Goal: Information Seeking & Learning: Check status

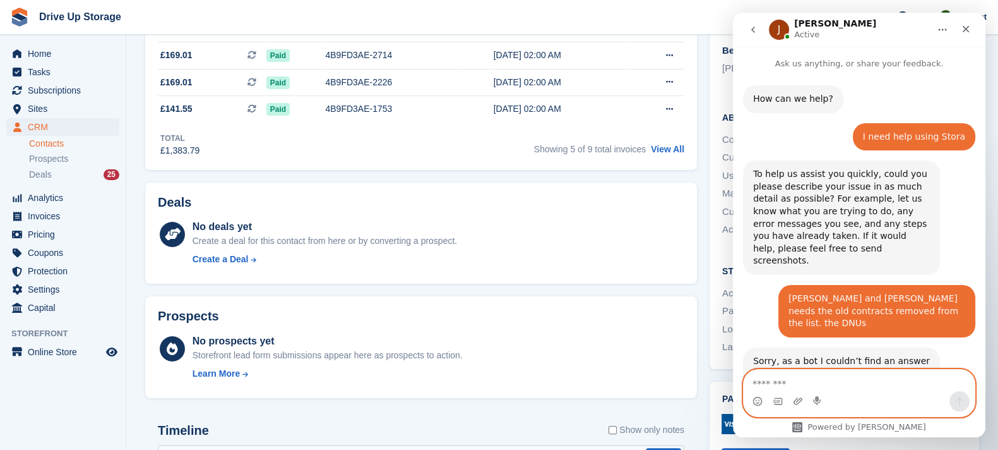
scroll to position [1, 0]
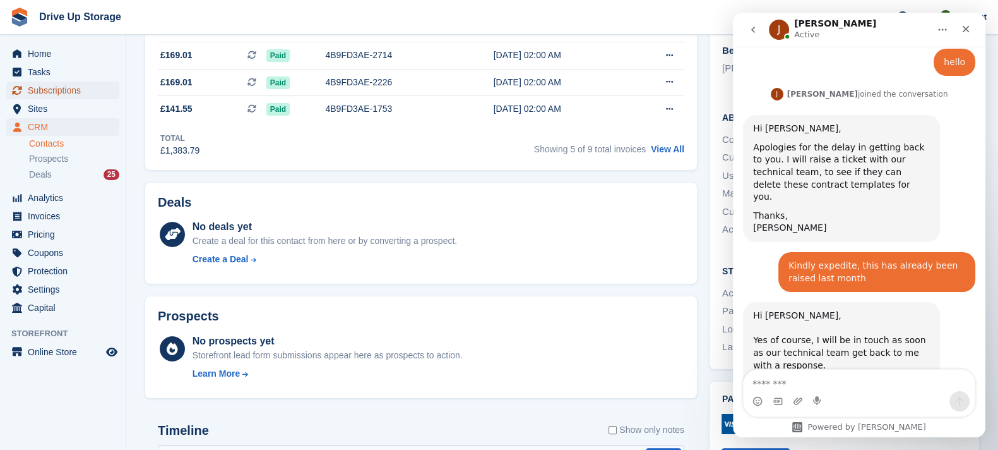
click at [101, 97] on span "Subscriptions" at bounding box center [66, 90] width 76 height 18
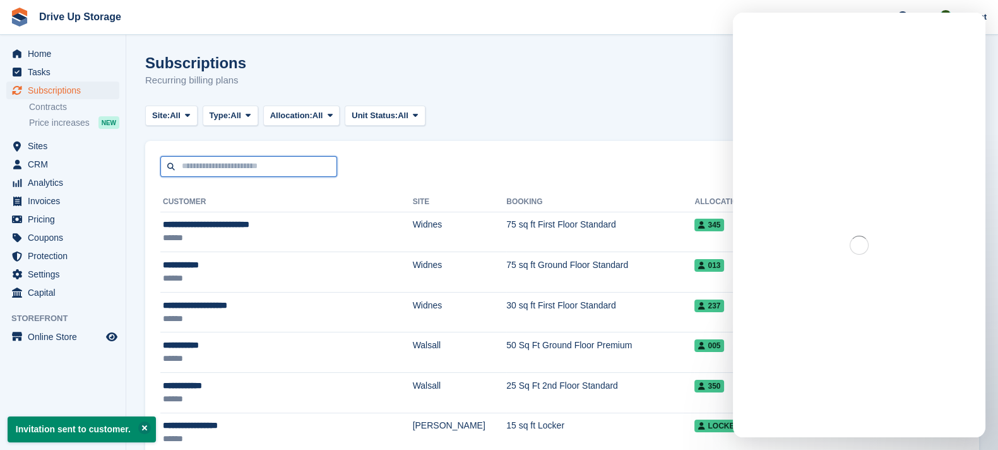
click at [208, 173] on input "text" at bounding box center [248, 166] width 177 height 21
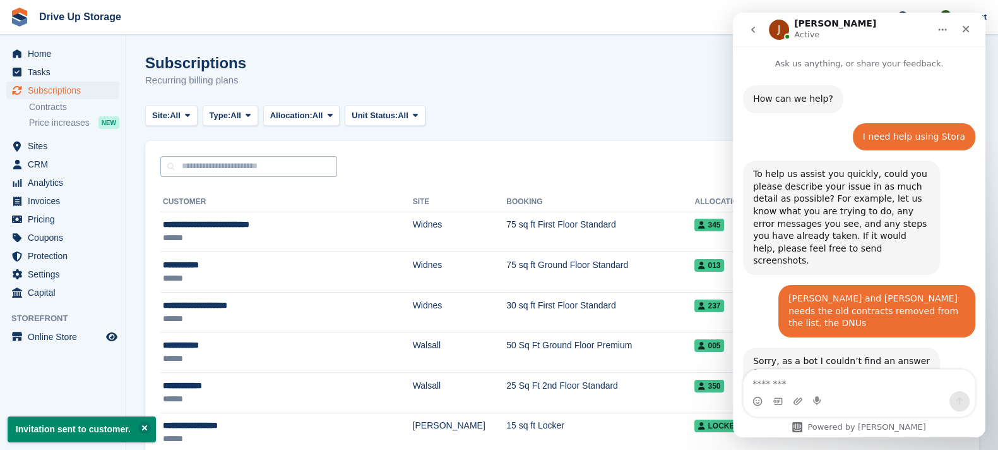
scroll to position [744, 0]
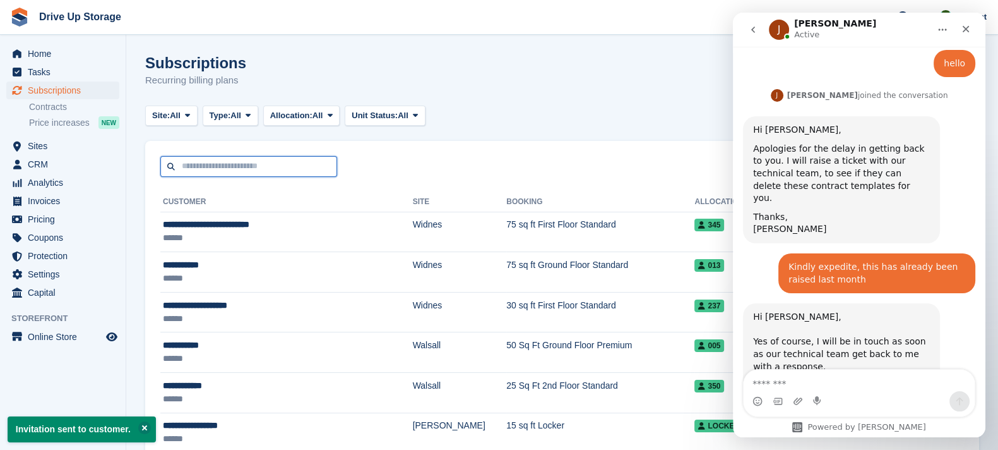
click at [183, 169] on input "text" at bounding box center [248, 166] width 177 height 21
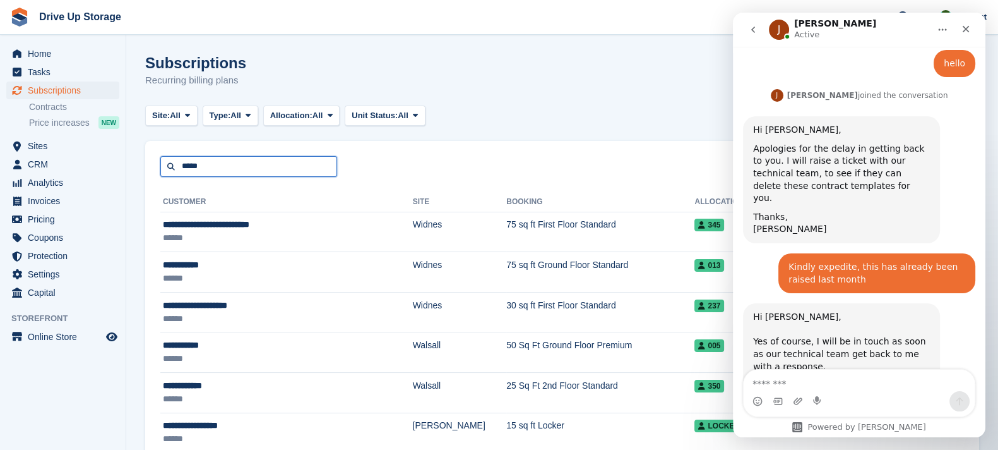
type input "****"
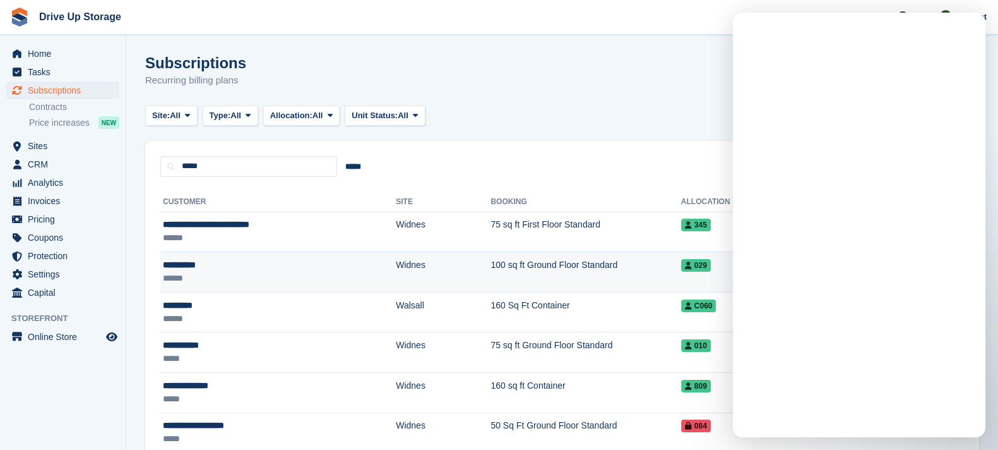
click at [396, 258] on td "Widnes" at bounding box center [443, 272] width 95 height 40
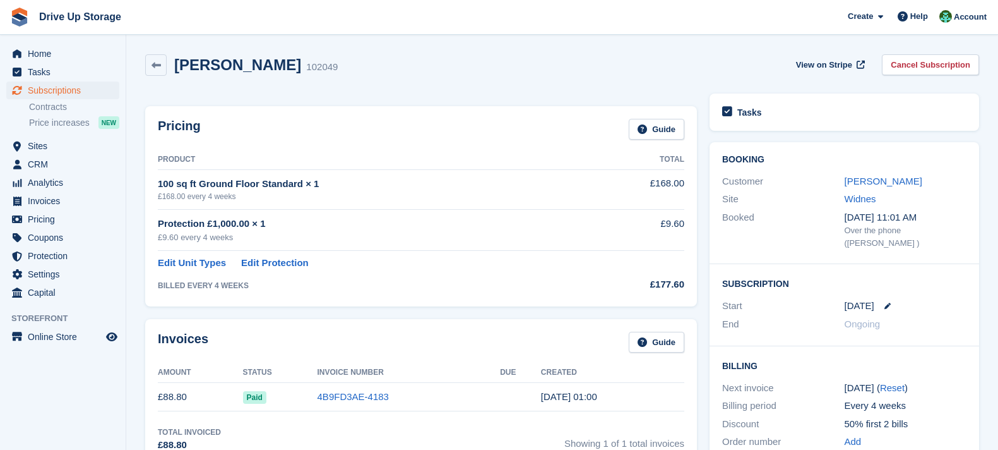
scroll to position [283, 0]
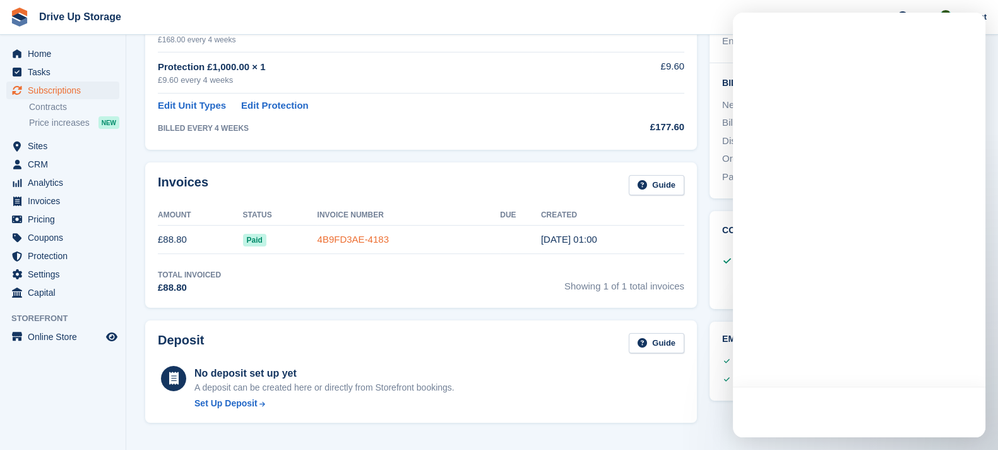
click at [352, 236] on link "4B9FD3AE-4183" at bounding box center [353, 239] width 71 height 11
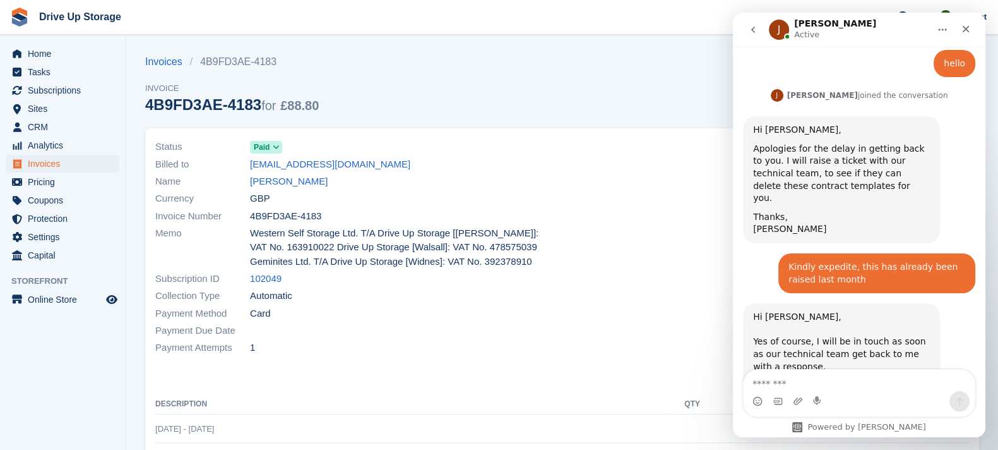
scroll to position [157, 0]
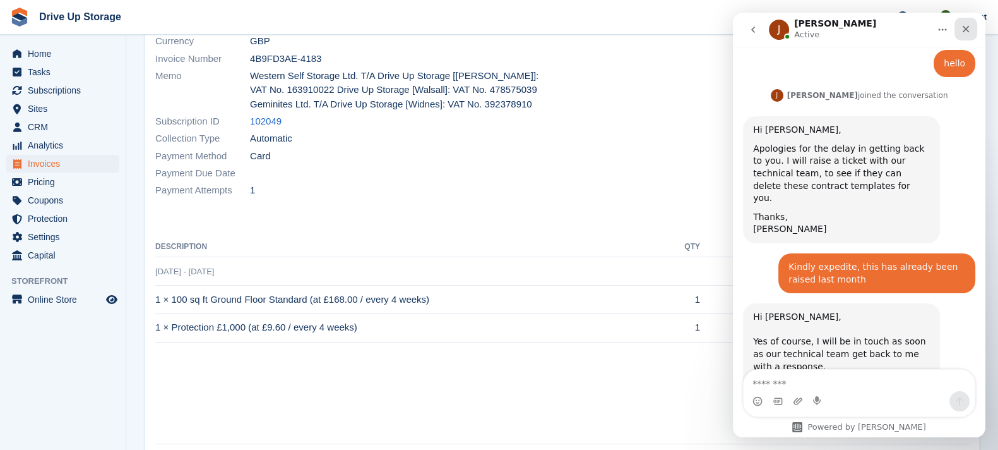
click at [967, 33] on icon "Close" at bounding box center [966, 29] width 10 height 10
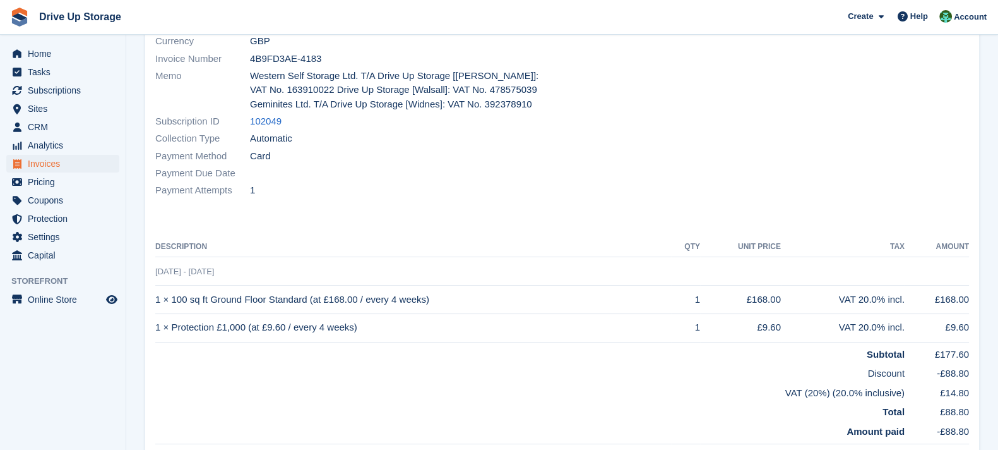
scroll to position [315, 0]
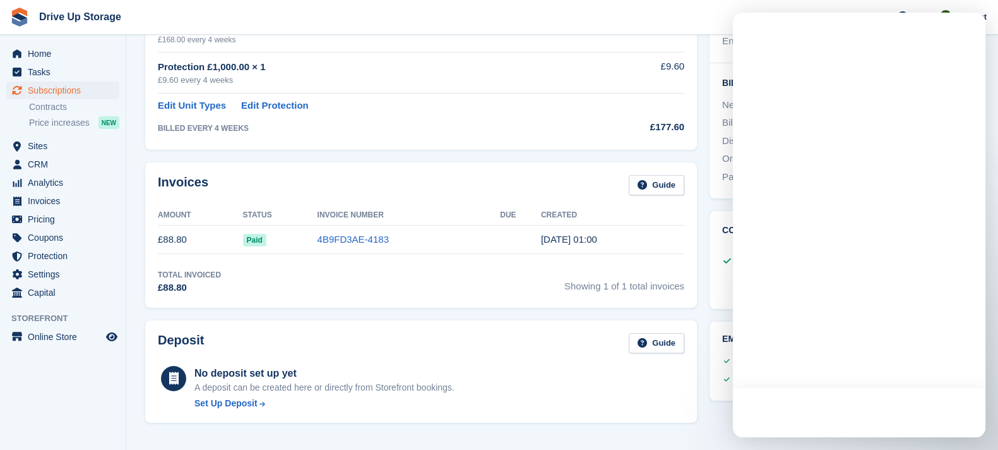
scroll to position [125, 0]
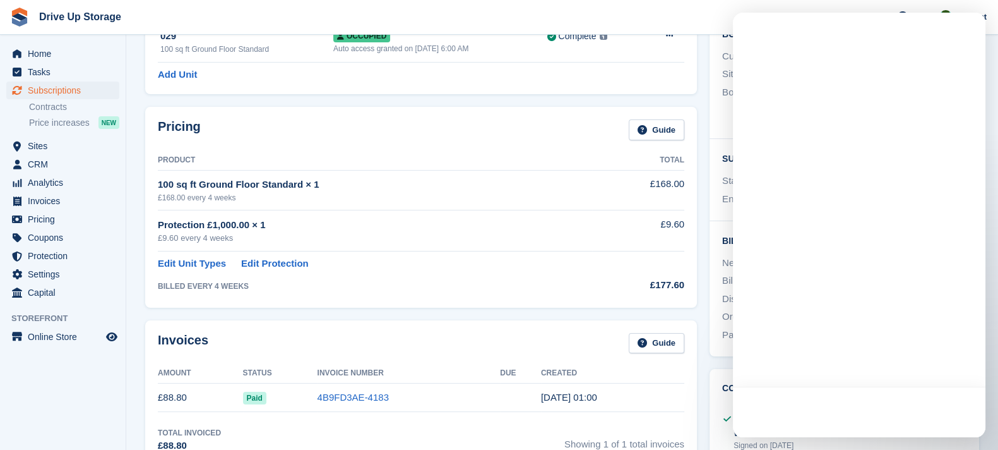
click at [971, 31] on div at bounding box center [859, 33] width 253 height 40
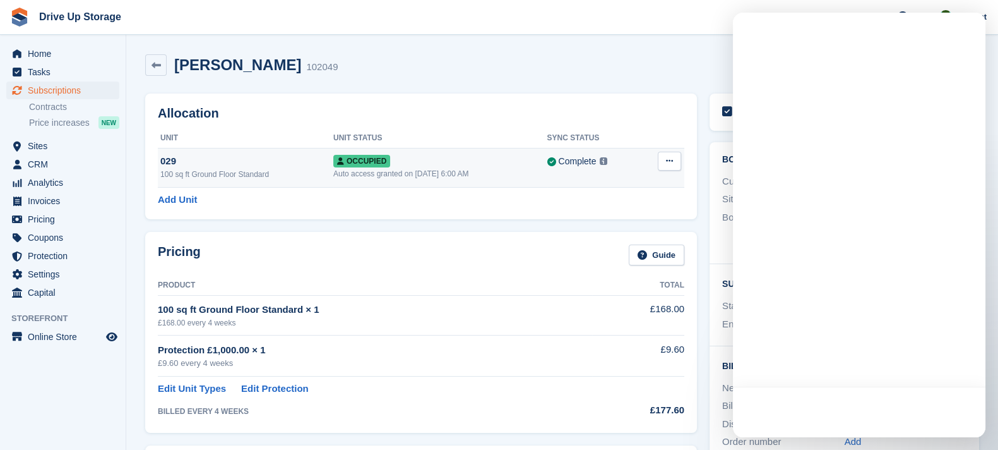
scroll to position [157, 0]
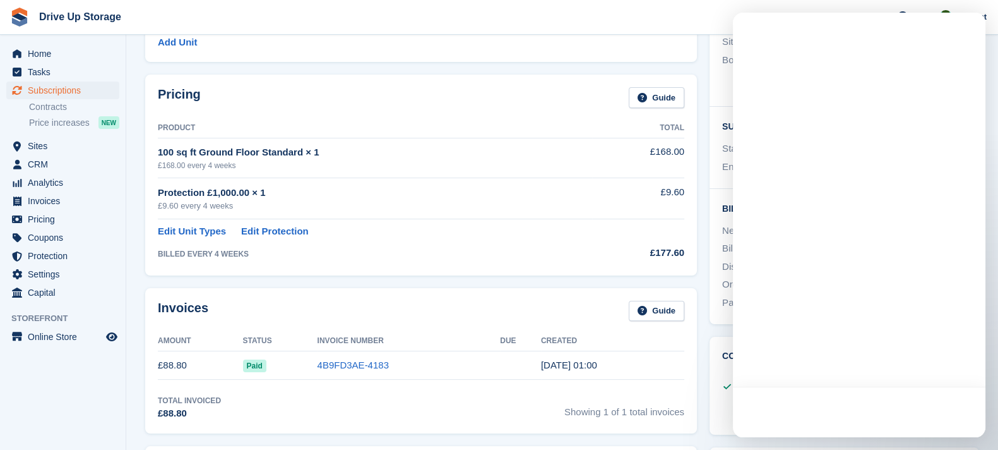
click at [458, 175] on td "100 sq ft Ground Floor Standard × 1 £168.00 every 4 weeks" at bounding box center [375, 158] width 434 height 40
drag, startPoint x: 271, startPoint y: 73, endPoint x: 379, endPoint y: 100, distance: 111.2
click at [271, 75] on div "Pricing Guide Product Total 100 sq ft Ground Floor Standard × 1 £168.00 every 4…" at bounding box center [421, 175] width 552 height 200
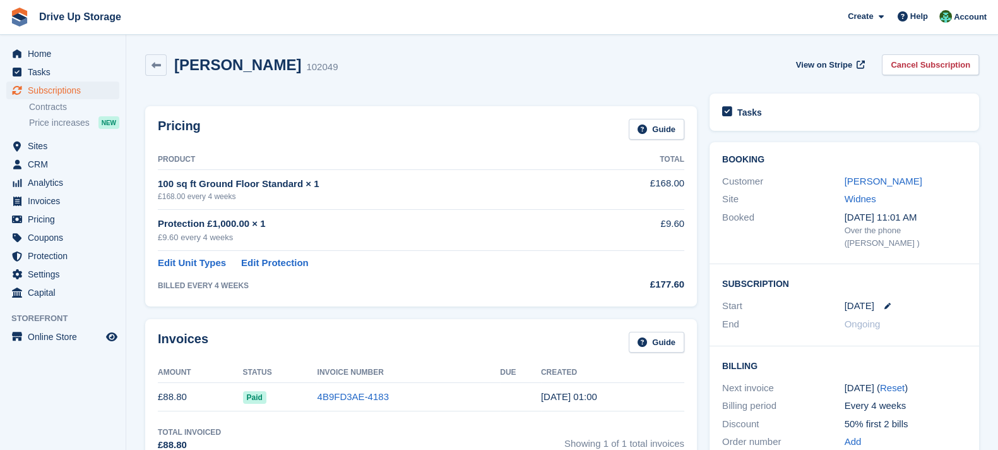
scroll to position [315, 0]
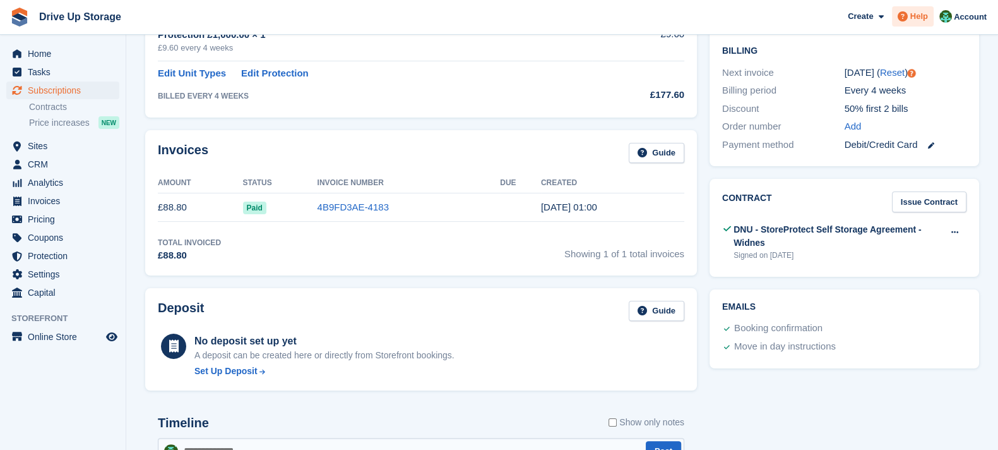
click at [919, 24] on div "Help" at bounding box center [913, 16] width 42 height 20
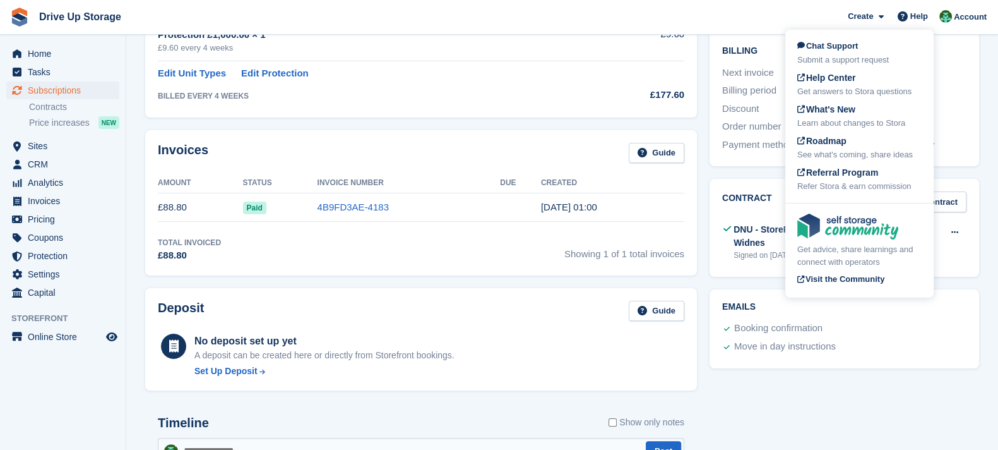
click at [960, 100] on div "Discount 50% first 2 bills" at bounding box center [844, 109] width 244 height 18
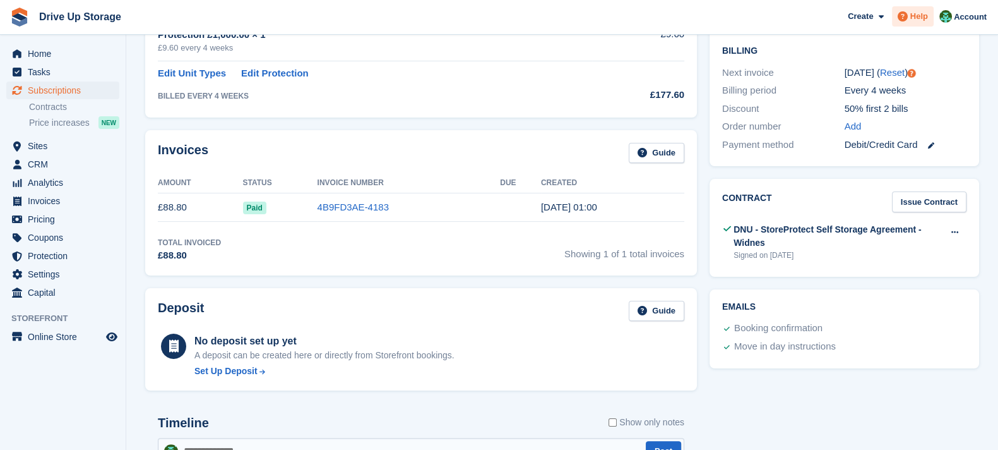
click at [909, 23] on span at bounding box center [902, 16] width 15 height 15
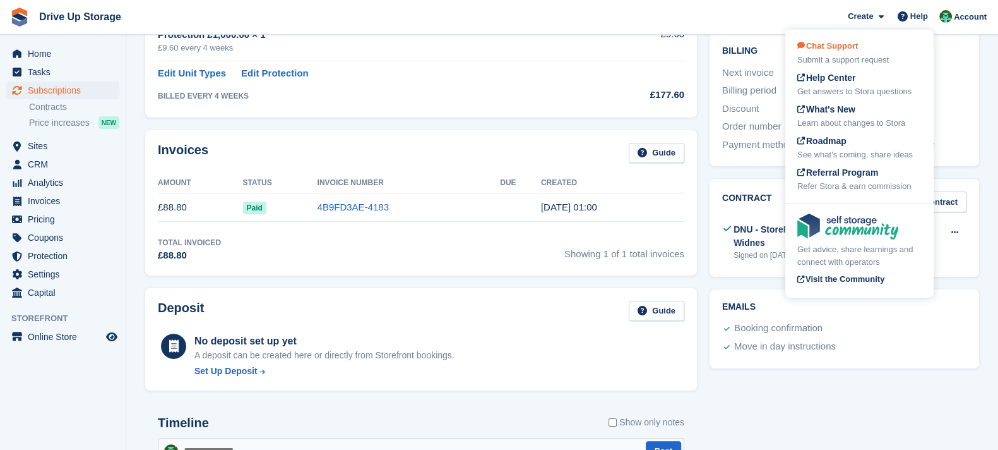
click at [857, 52] on div "Chat Support Submit a support request" at bounding box center [859, 53] width 124 height 27
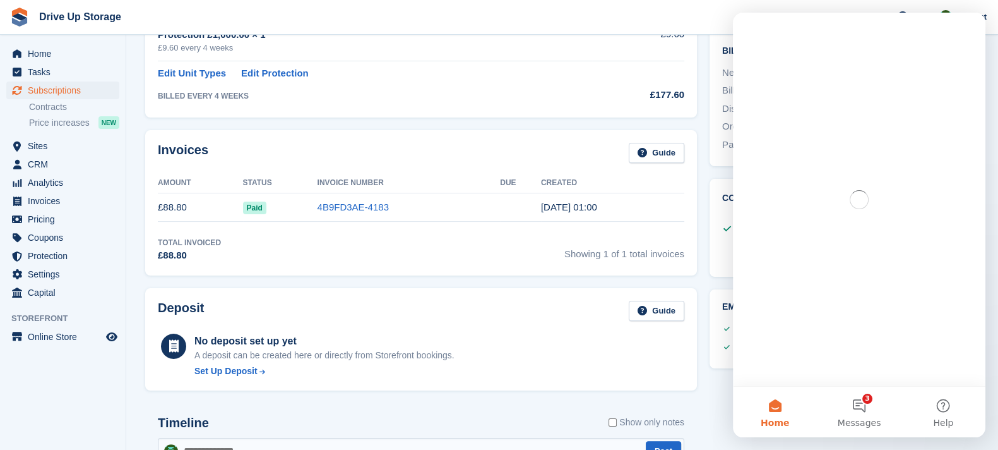
scroll to position [0, 0]
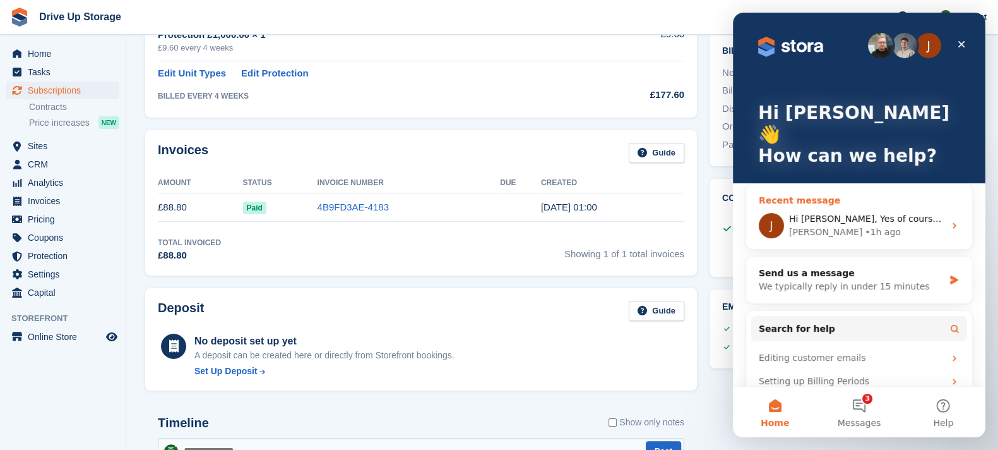
click at [860, 225] on div "Jennifer • 1h ago" at bounding box center [866, 231] width 155 height 13
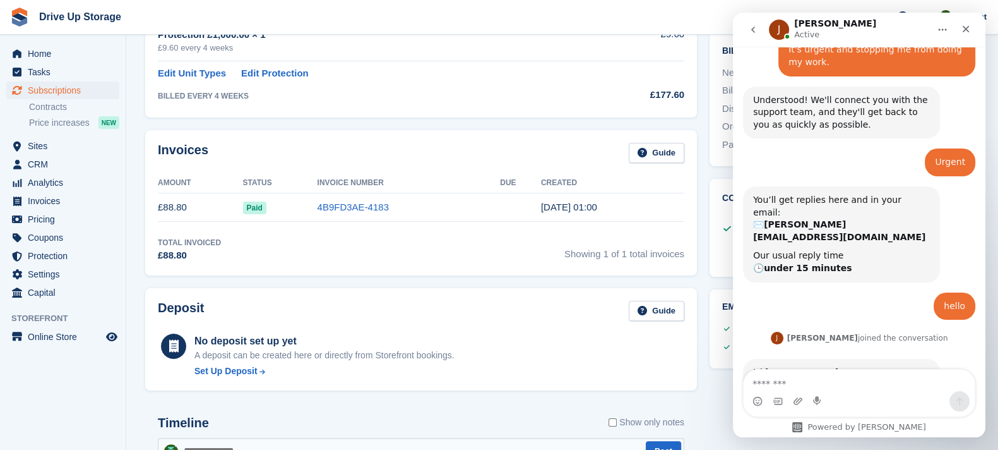
scroll to position [744, 0]
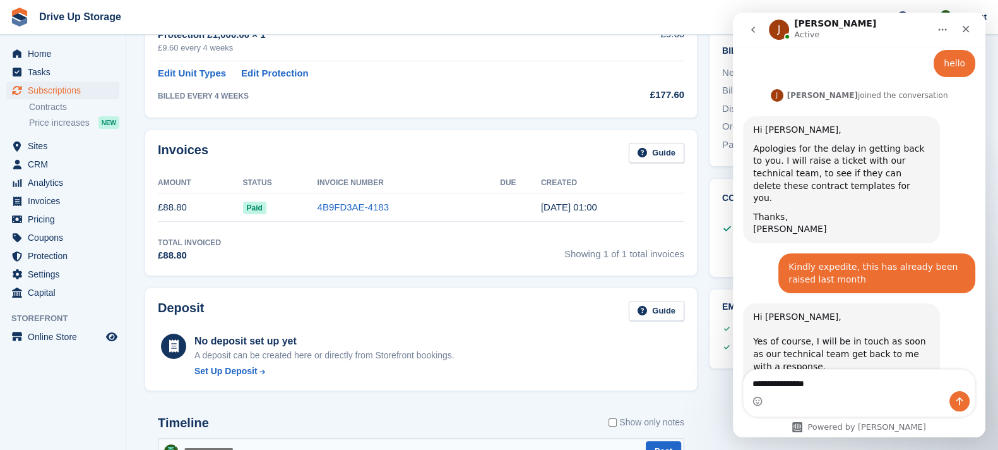
type textarea "**********"
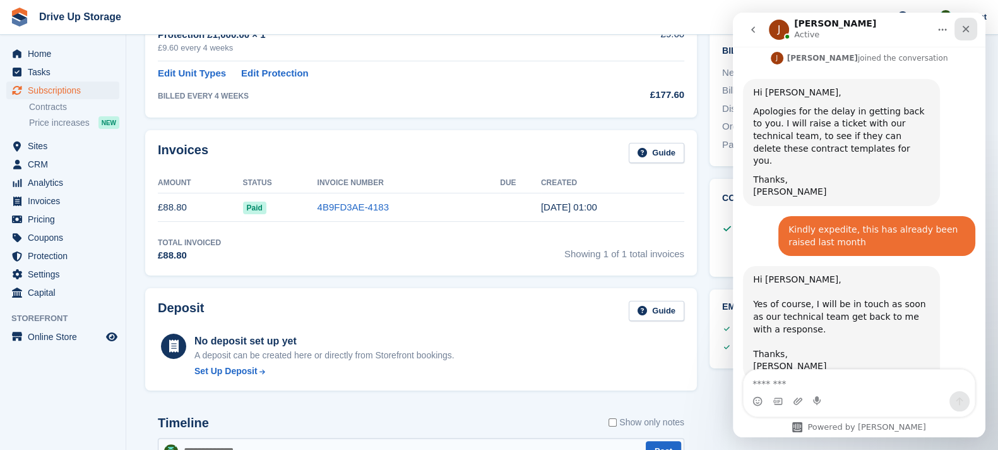
click at [966, 28] on icon "Close" at bounding box center [966, 29] width 10 height 10
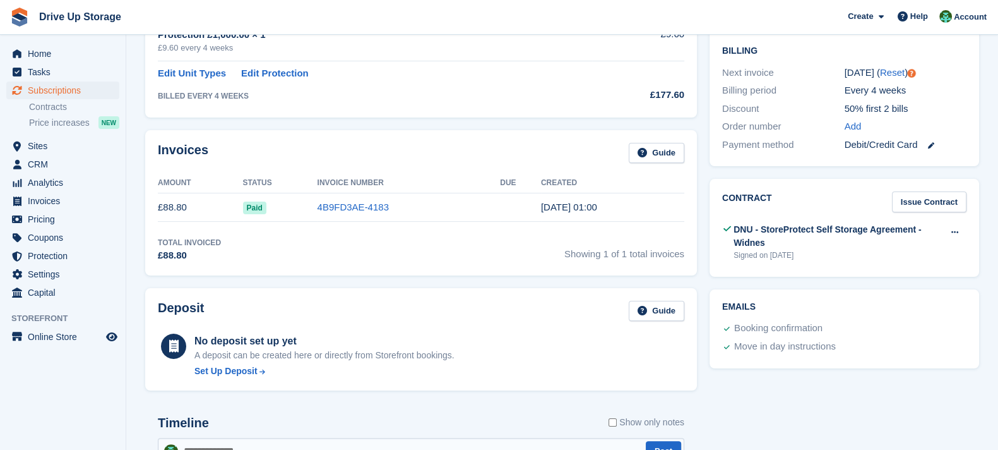
click at [851, 249] on div "Signed on [DATE]" at bounding box center [839, 254] width 210 height 11
click at [953, 228] on icon at bounding box center [954, 232] width 7 height 8
click at [924, 249] on p "View" at bounding box center [906, 257] width 110 height 16
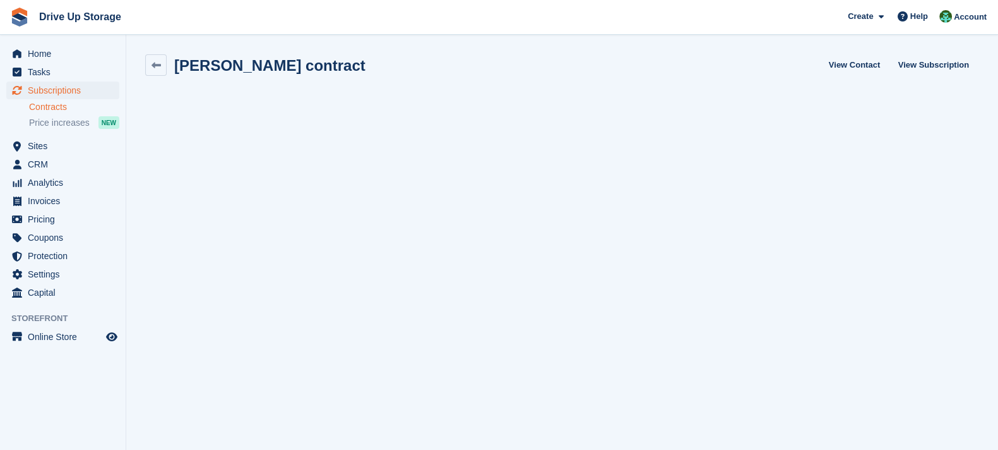
scroll to position [1, 0]
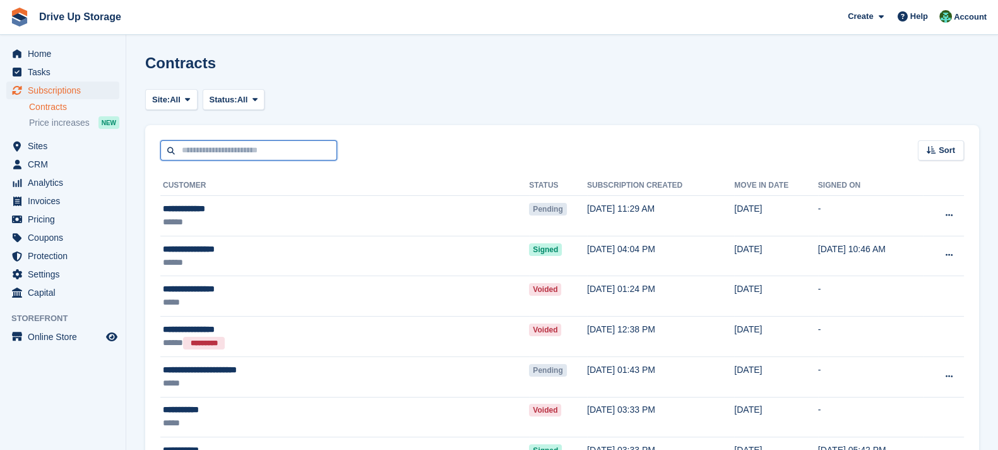
click at [300, 143] on input "text" at bounding box center [248, 150] width 177 height 21
click at [88, 58] on span "Home" at bounding box center [66, 54] width 76 height 18
click at [101, 74] on span "Tasks" at bounding box center [66, 72] width 76 height 18
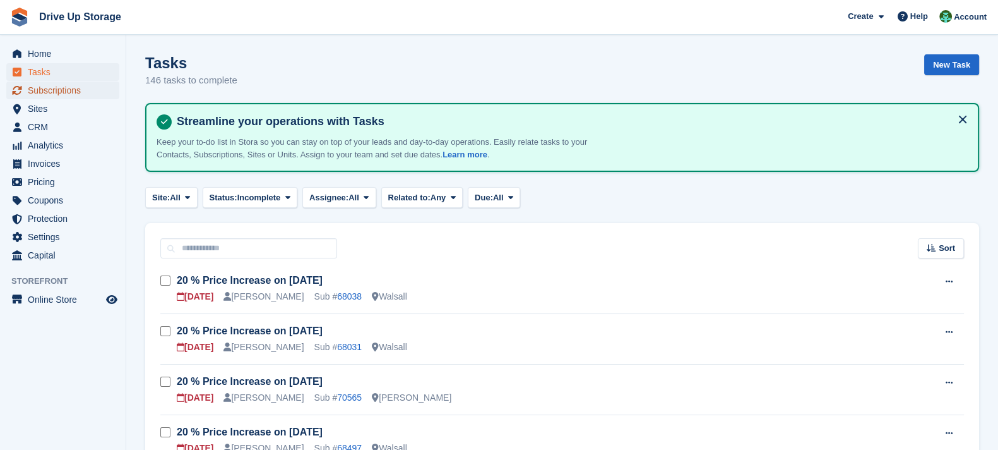
click at [101, 86] on span "Subscriptions" at bounding box center [66, 90] width 76 height 18
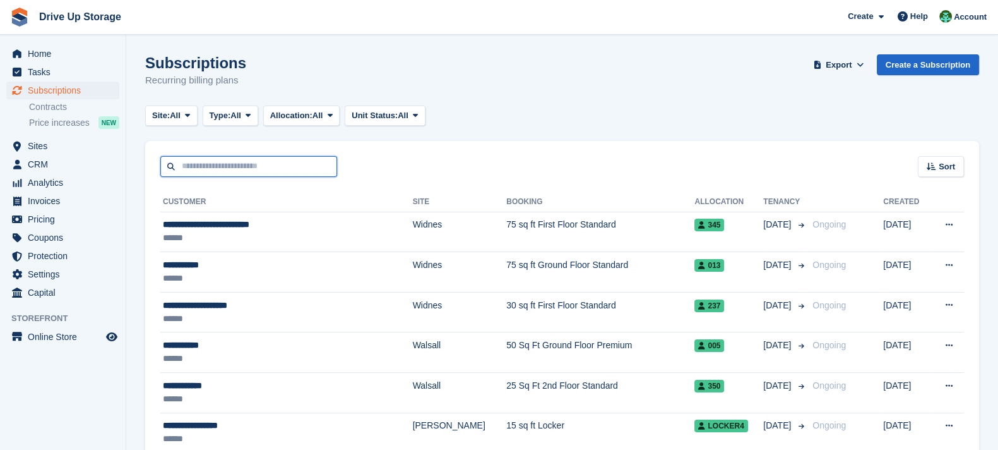
click at [257, 163] on input "text" at bounding box center [248, 166] width 177 height 21
type input "*****"
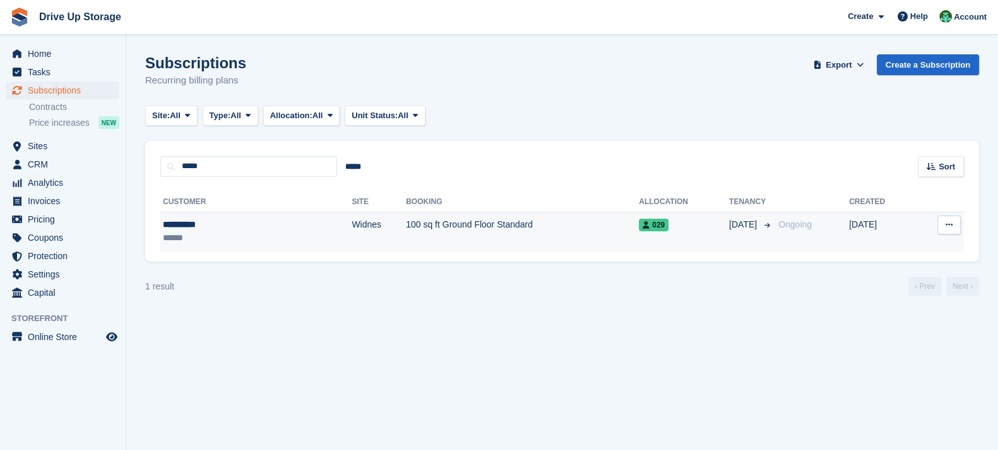
click at [352, 239] on td "Widnes" at bounding box center [379, 232] width 54 height 40
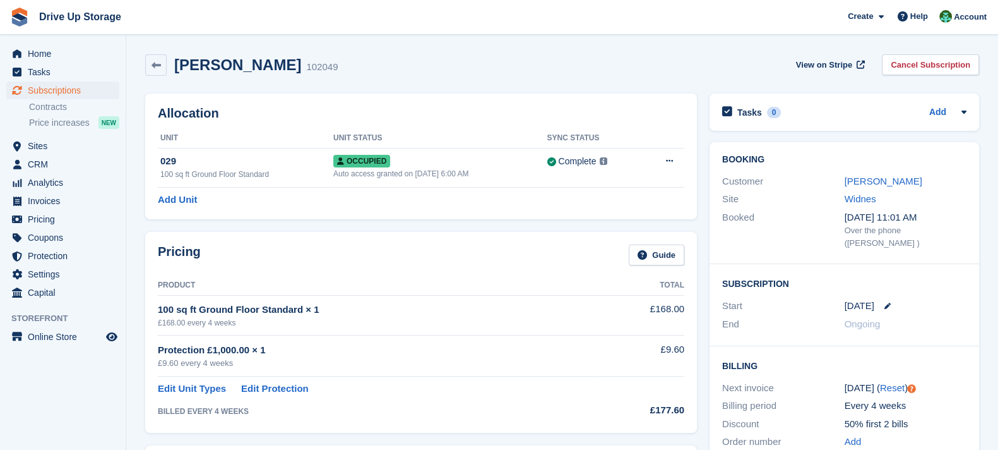
scroll to position [157, 0]
